Goal: Task Accomplishment & Management: Use online tool/utility

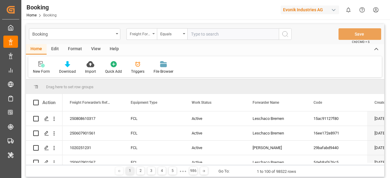
click at [153, 31] on div "Freight Forwarder's Reference No." at bounding box center [141, 34] width 30 height 12
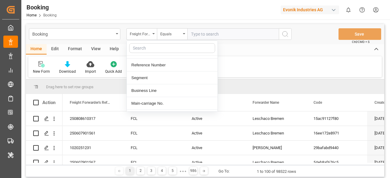
scroll to position [125, 0]
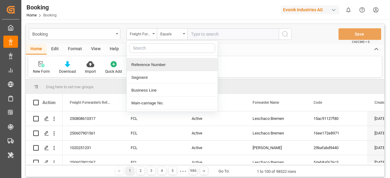
click at [57, 48] on div "Edit" at bounding box center [55, 49] width 17 height 10
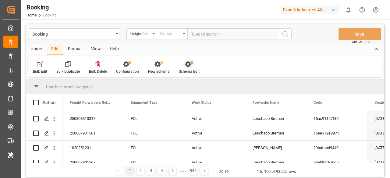
click at [186, 69] on div "Schema Edit" at bounding box center [189, 67] width 30 height 13
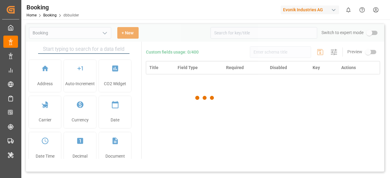
type input "Booking"
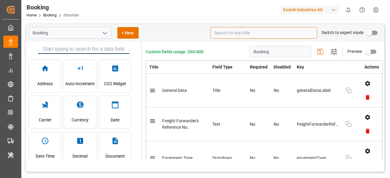
click at [250, 33] on input at bounding box center [264, 33] width 107 height 12
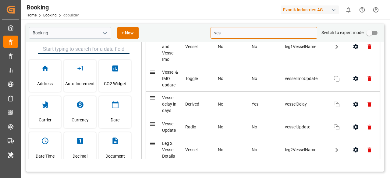
scroll to position [46, 0]
type input "ves"
